Goal: Navigation & Orientation: Find specific page/section

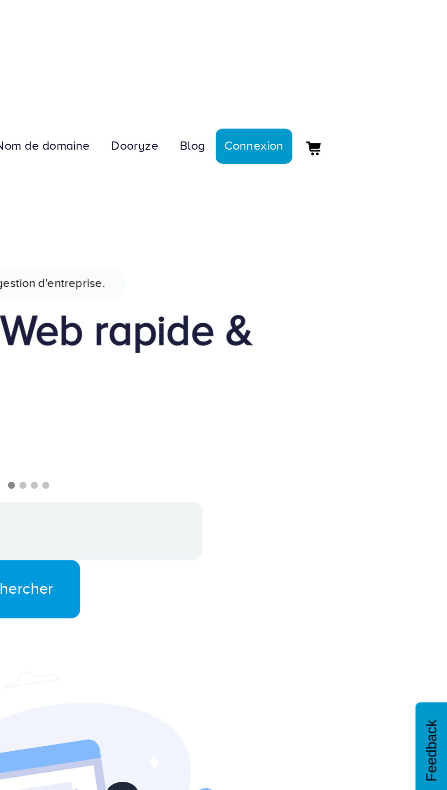
scroll to position [0, 0]
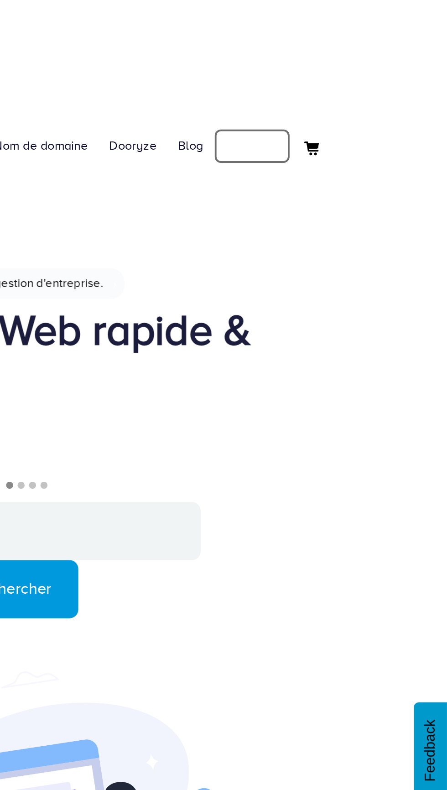
click at [343, 77] on link "Connexion" at bounding box center [346, 76] width 40 height 18
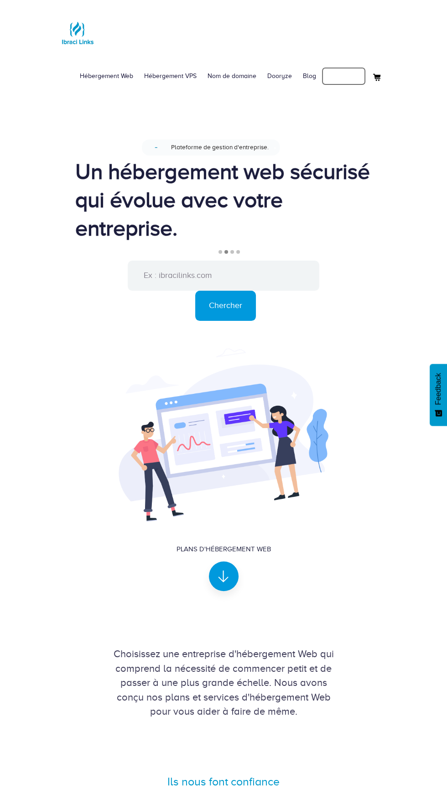
click at [342, 76] on link "Mon compte" at bounding box center [344, 76] width 44 height 18
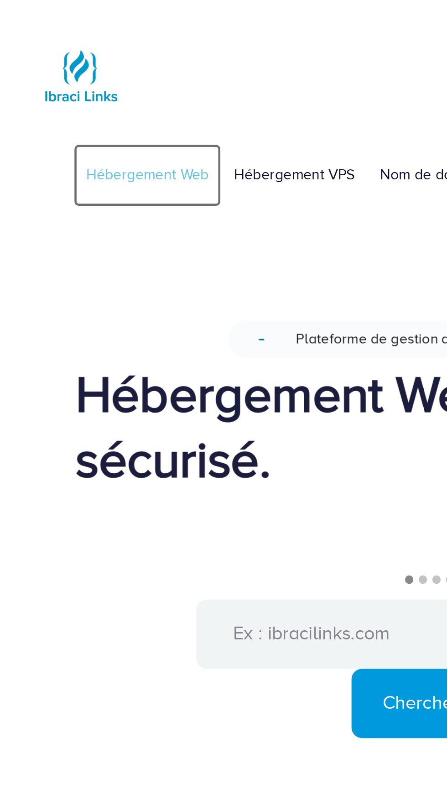
click at [119, 76] on link "Hébergement Web" at bounding box center [106, 76] width 64 height 27
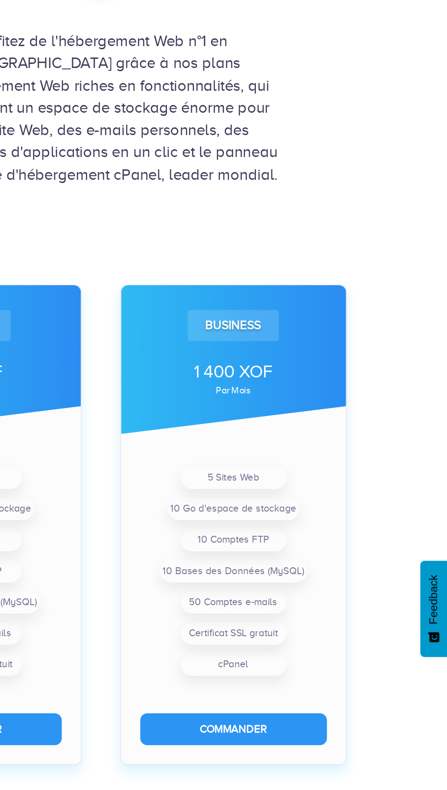
scroll to position [209, 0]
